Goal: Find specific page/section: Find specific page/section

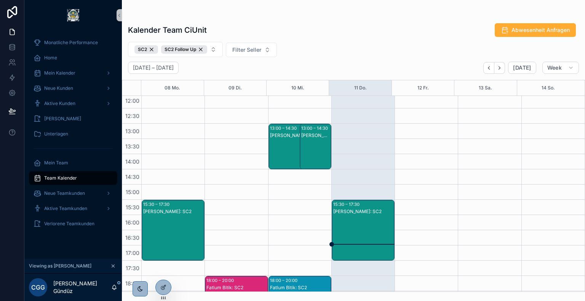
scroll to position [264, 0]
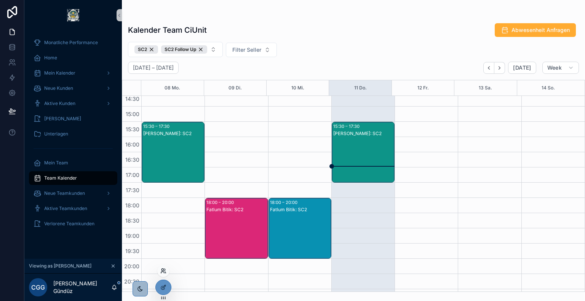
click at [163, 273] on icon at bounding box center [163, 271] width 6 height 6
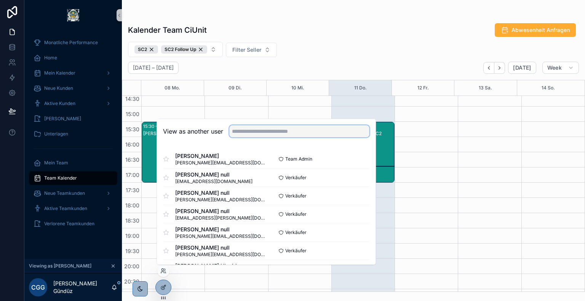
click at [276, 135] on input "text" at bounding box center [299, 131] width 140 height 12
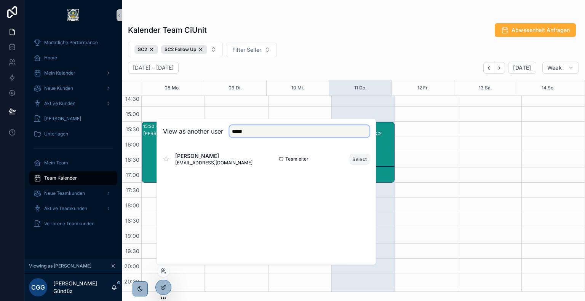
type input "*****"
click at [357, 159] on button "Select" at bounding box center [360, 159] width 20 height 11
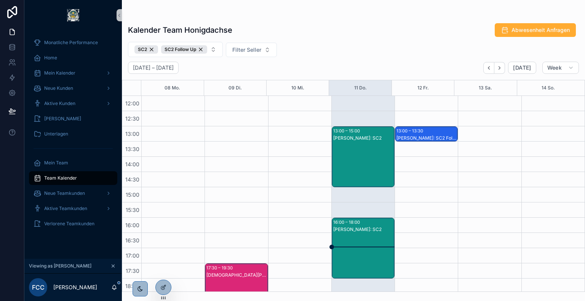
scroll to position [218, 0]
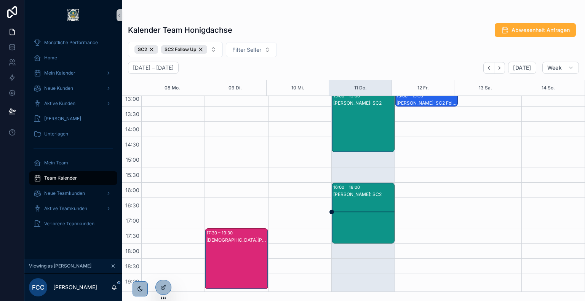
click at [351, 194] on div "Frederic Leißring: SC2" at bounding box center [363, 195] width 61 height 6
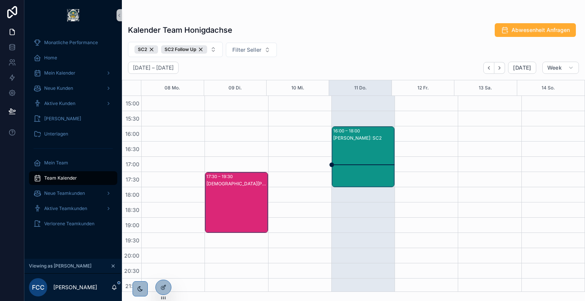
click at [357, 164] on div "Frederic Leißring: SC2" at bounding box center [363, 164] width 61 height 59
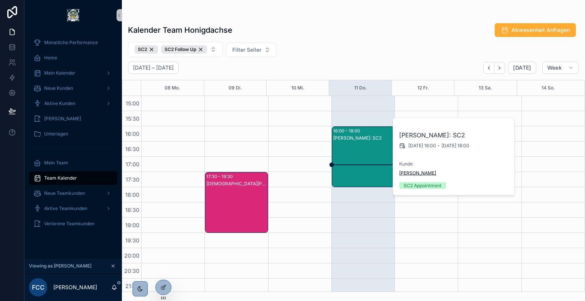
click at [407, 174] on span "Kimberly Kiss" at bounding box center [417, 173] width 37 height 6
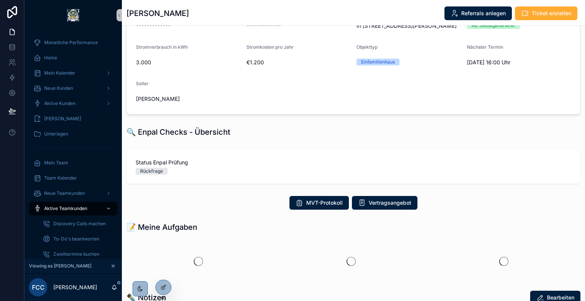
scroll to position [111, 0]
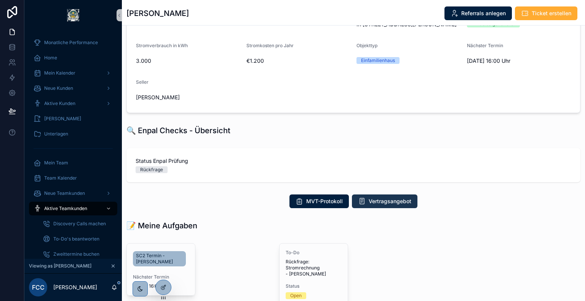
click at [387, 198] on span "Vertragsangebot" at bounding box center [390, 202] width 43 height 8
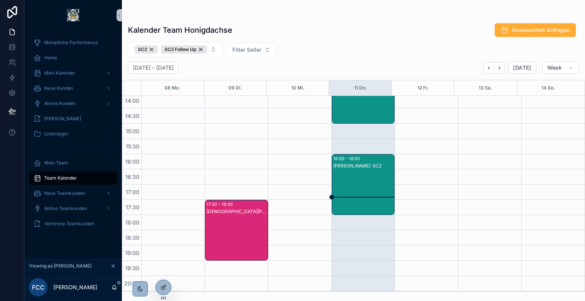
scroll to position [291, 0]
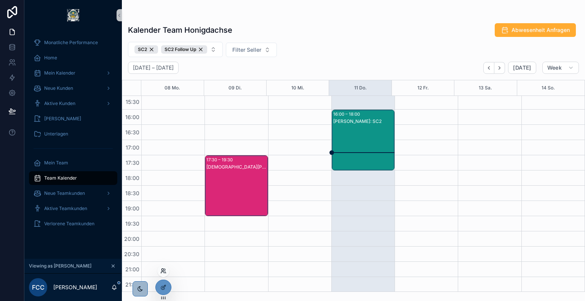
click at [163, 270] on icon at bounding box center [163, 270] width 2 height 2
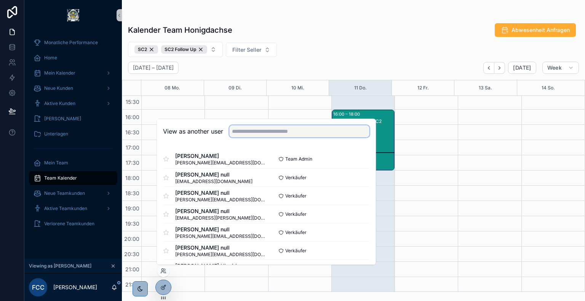
click at [289, 132] on input "text" at bounding box center [299, 131] width 140 height 12
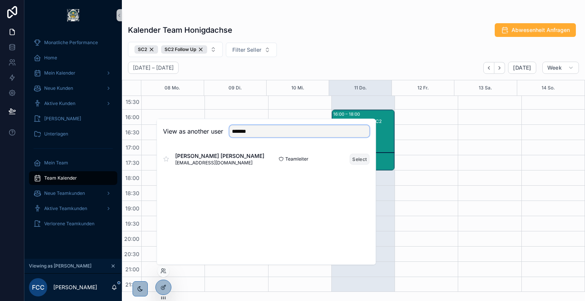
type input "*******"
click at [362, 157] on button "Select" at bounding box center [360, 159] width 20 height 11
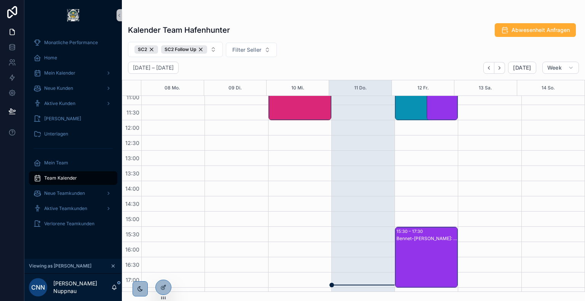
scroll to position [233, 0]
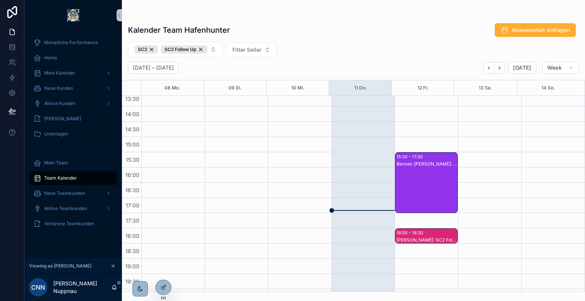
click at [424, 167] on div "Bennet-Etienne Hohler: SC2" at bounding box center [427, 190] width 61 height 59
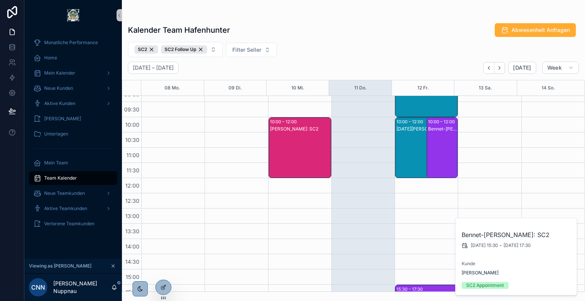
scroll to position [101, 0]
click at [446, 138] on div "Bennet-Etienne Hohler: SC2" at bounding box center [442, 155] width 29 height 59
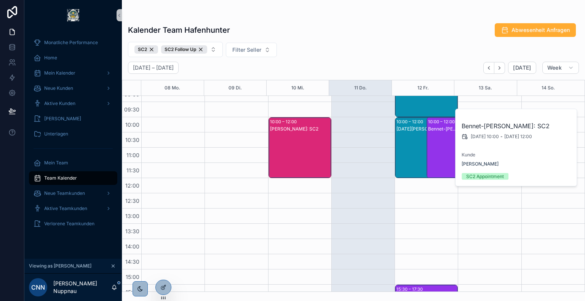
click at [406, 148] on div "Noel Krieger: SC2" at bounding box center [422, 155] width 51 height 59
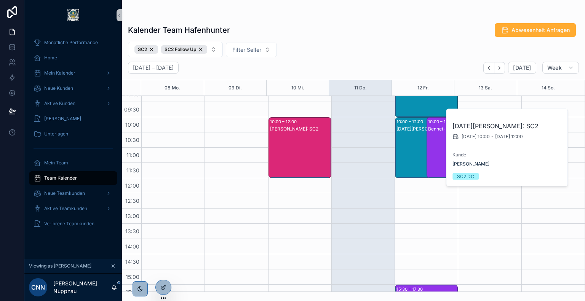
scroll to position [49, 0]
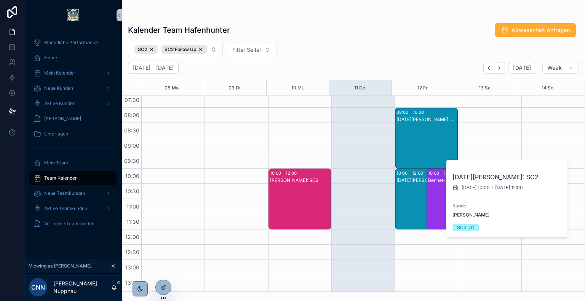
click at [413, 144] on div "Noel Krieger: SC2" at bounding box center [427, 145] width 61 height 59
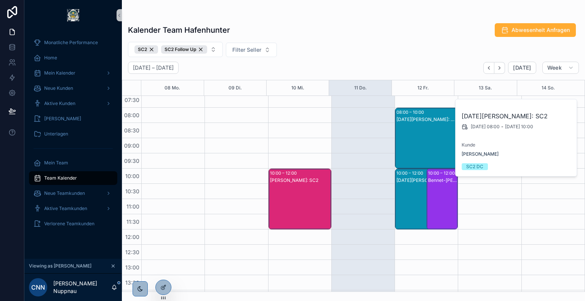
click at [375, 46] on div "SC2 SC2 Follow Up Filter Seller" at bounding box center [353, 49] width 463 height 15
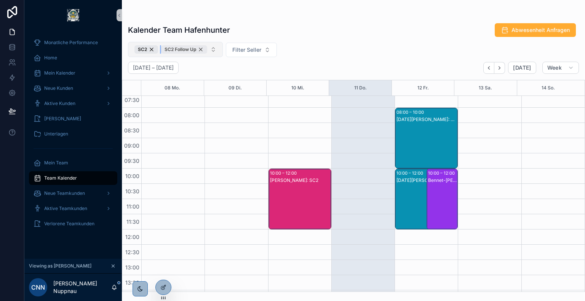
click at [201, 52] on div "SC2 Follow Up" at bounding box center [184, 49] width 46 height 8
click at [154, 50] on div "SC2" at bounding box center [146, 49] width 24 height 8
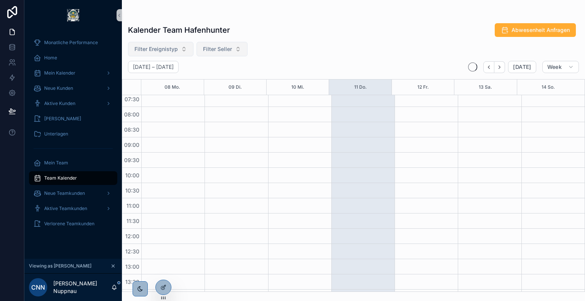
click at [208, 50] on span "Filter Seller" at bounding box center [217, 49] width 29 height 8
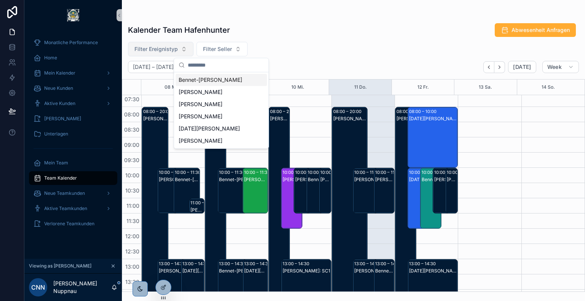
click at [222, 80] on span "Bennet-Etienne Hohler" at bounding box center [211, 80] width 64 height 8
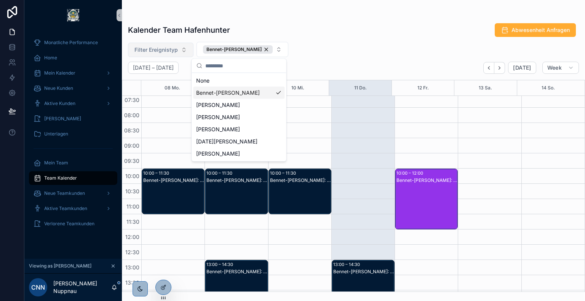
click at [339, 54] on div "Filter Ereignistyp Bennet-Etienne Hohler" at bounding box center [353, 49] width 463 height 15
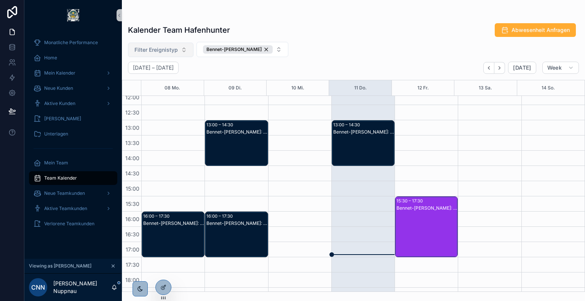
scroll to position [215, 0]
